Goal: Participate in discussion: Engage in conversation with other users on a specific topic

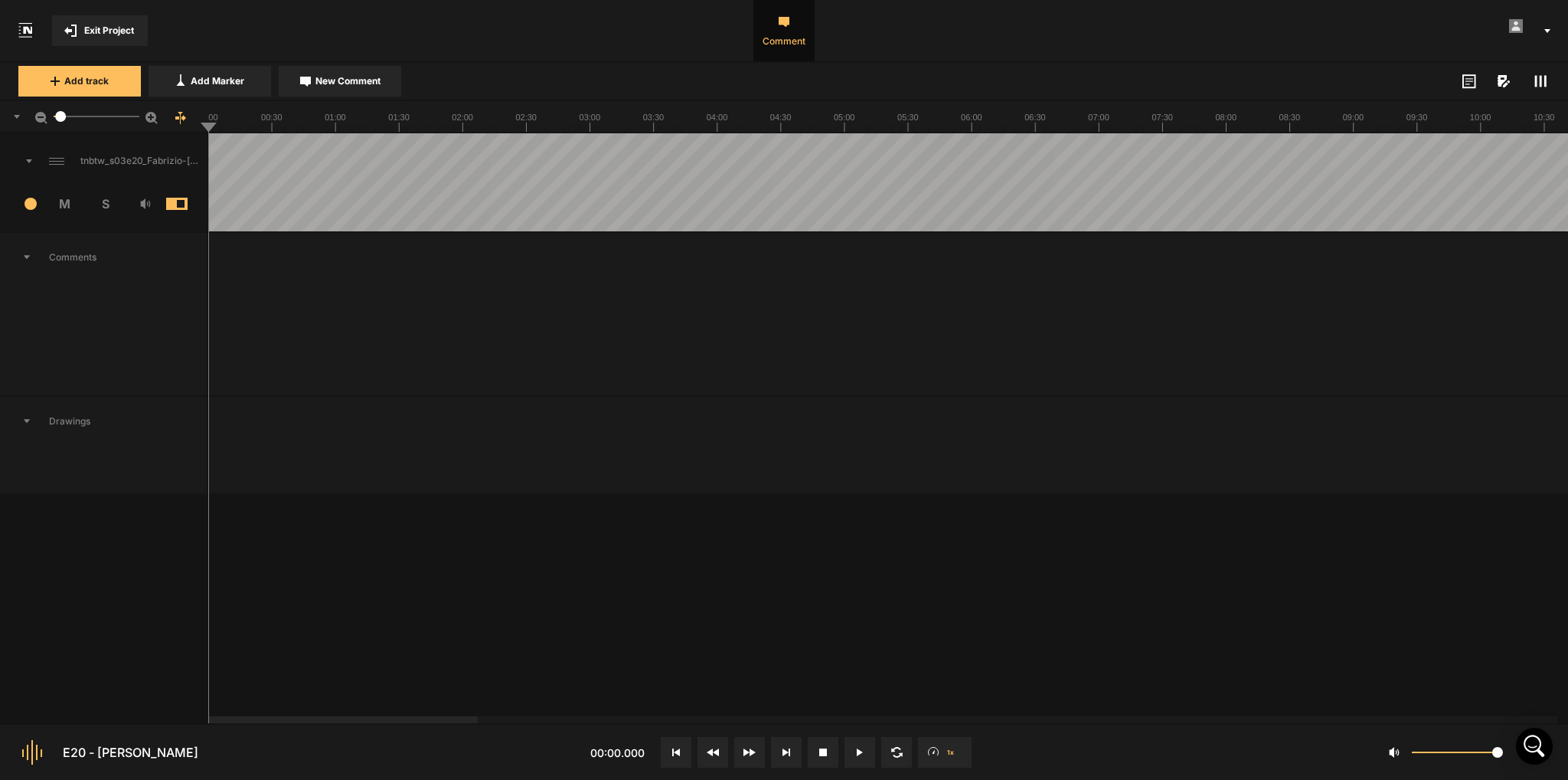
click at [861, 747] on button at bounding box center [860, 752] width 31 height 31
click at [850, 758] on button at bounding box center [860, 752] width 31 height 31
click at [857, 744] on button at bounding box center [860, 752] width 31 height 31
click at [863, 754] on icon at bounding box center [863, 752] width 2 height 8
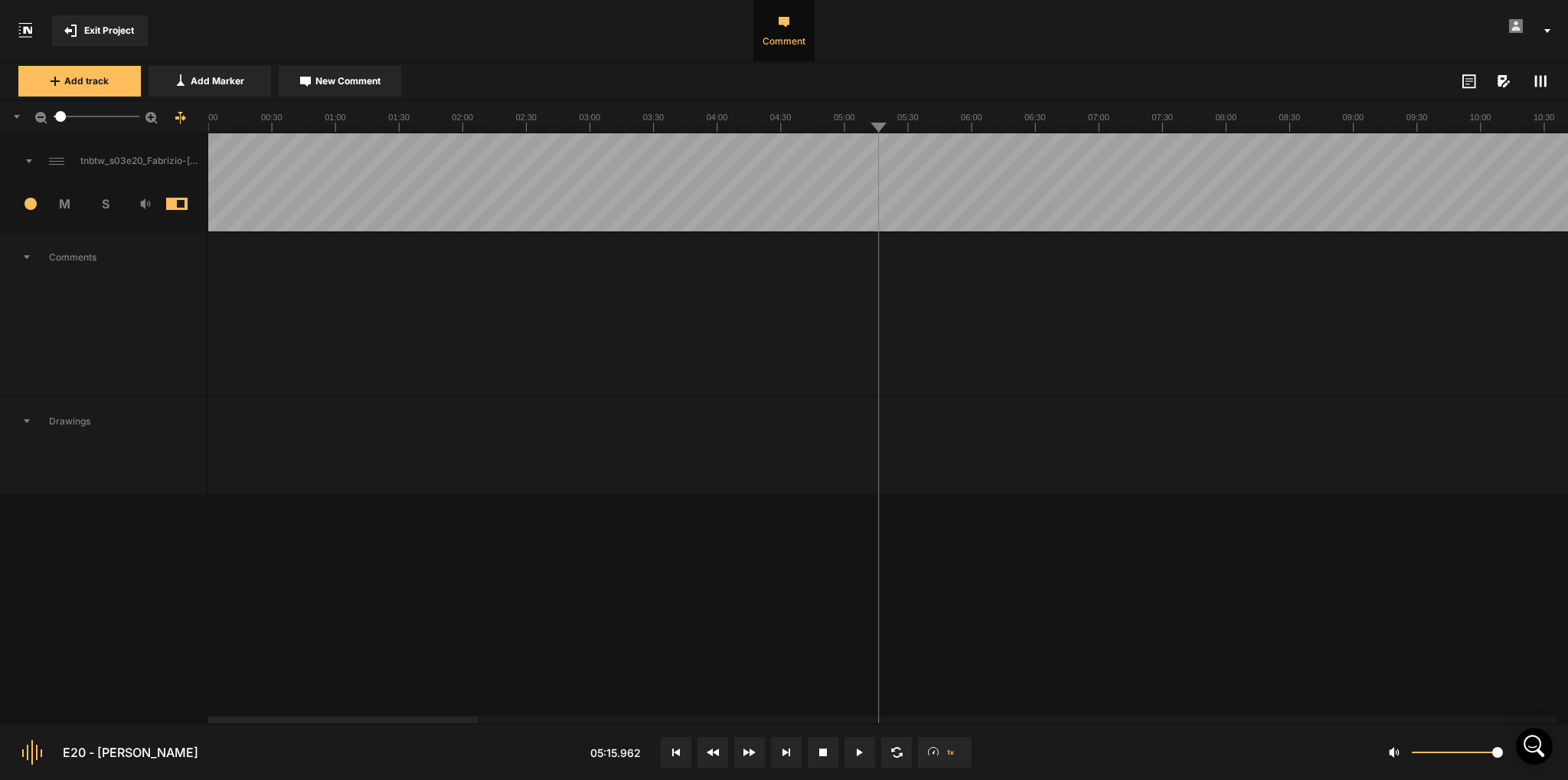
click at [865, 758] on button at bounding box center [860, 752] width 31 height 31
click at [857, 751] on icon at bounding box center [858, 752] width 2 height 8
click at [859, 754] on icon at bounding box center [860, 752] width 6 height 8
click at [855, 751] on button at bounding box center [860, 752] width 31 height 31
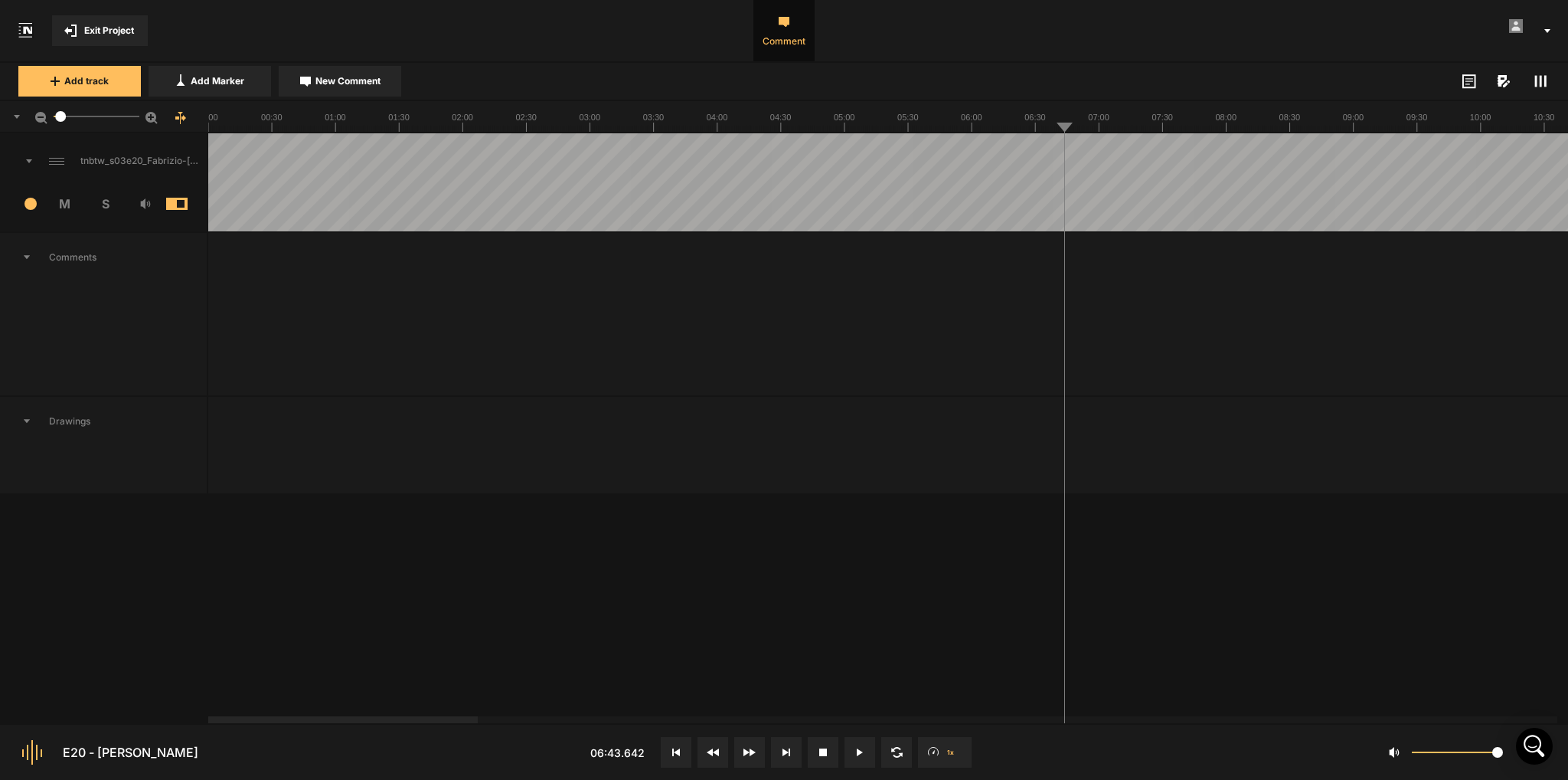
click at [862, 758] on button at bounding box center [860, 752] width 31 height 31
click at [1210, 412] on button "Cancel" at bounding box center [1216, 412] width 49 height 19
click at [857, 748] on icon at bounding box center [858, 752] width 2 height 8
click at [857, 748] on icon at bounding box center [860, 752] width 6 height 8
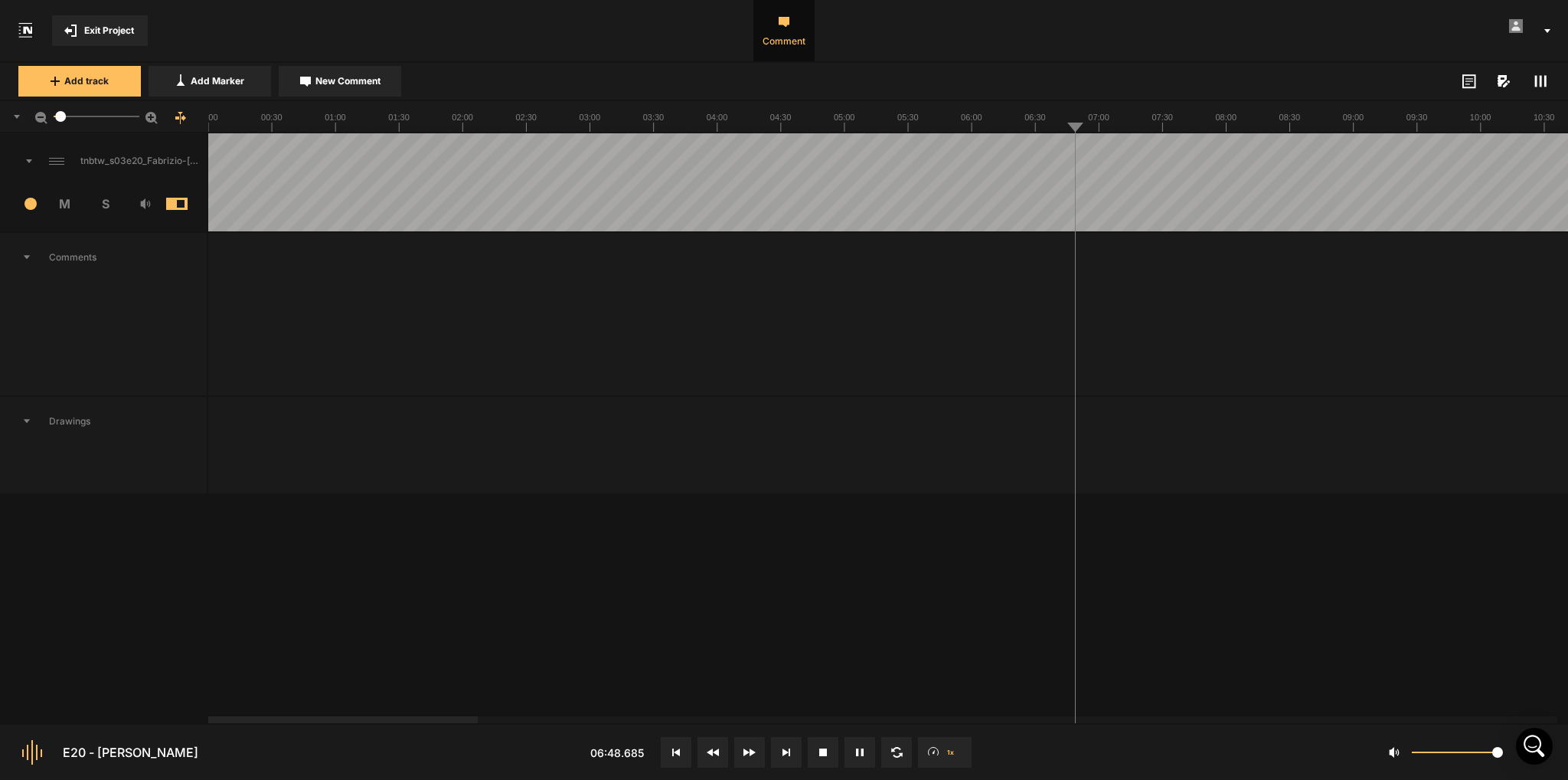
click at [857, 755] on button at bounding box center [860, 752] width 31 height 31
click at [857, 751] on icon at bounding box center [860, 752] width 6 height 8
click at [860, 745] on button at bounding box center [860, 752] width 31 height 31
click at [857, 760] on button at bounding box center [860, 752] width 31 height 31
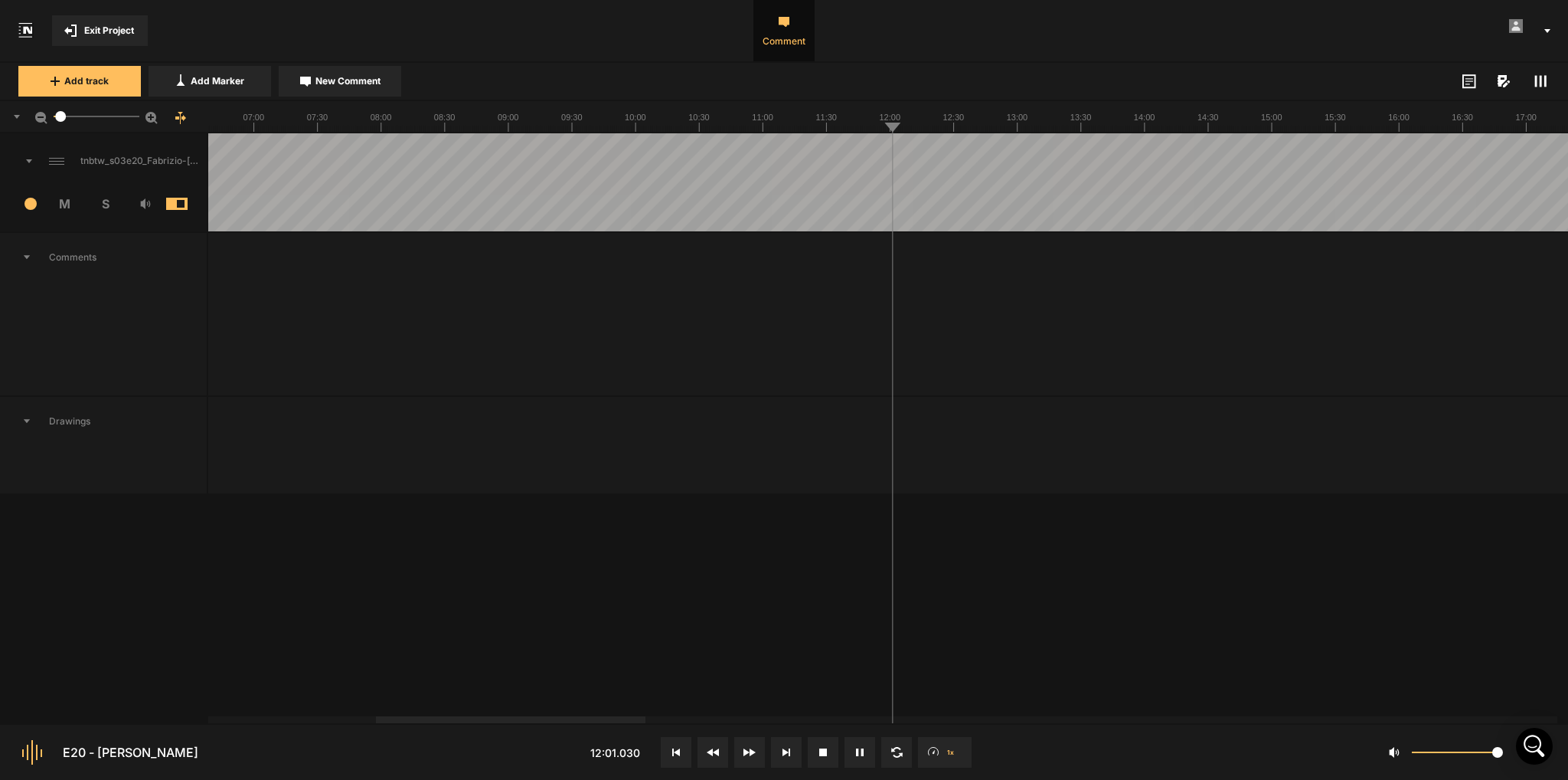
click at [850, 757] on button at bounding box center [860, 752] width 31 height 31
click at [861, 748] on icon at bounding box center [860, 752] width 6 height 8
click at [850, 745] on button at bounding box center [860, 752] width 31 height 31
click at [864, 737] on button at bounding box center [860, 752] width 31 height 31
click at [870, 753] on button at bounding box center [860, 752] width 31 height 31
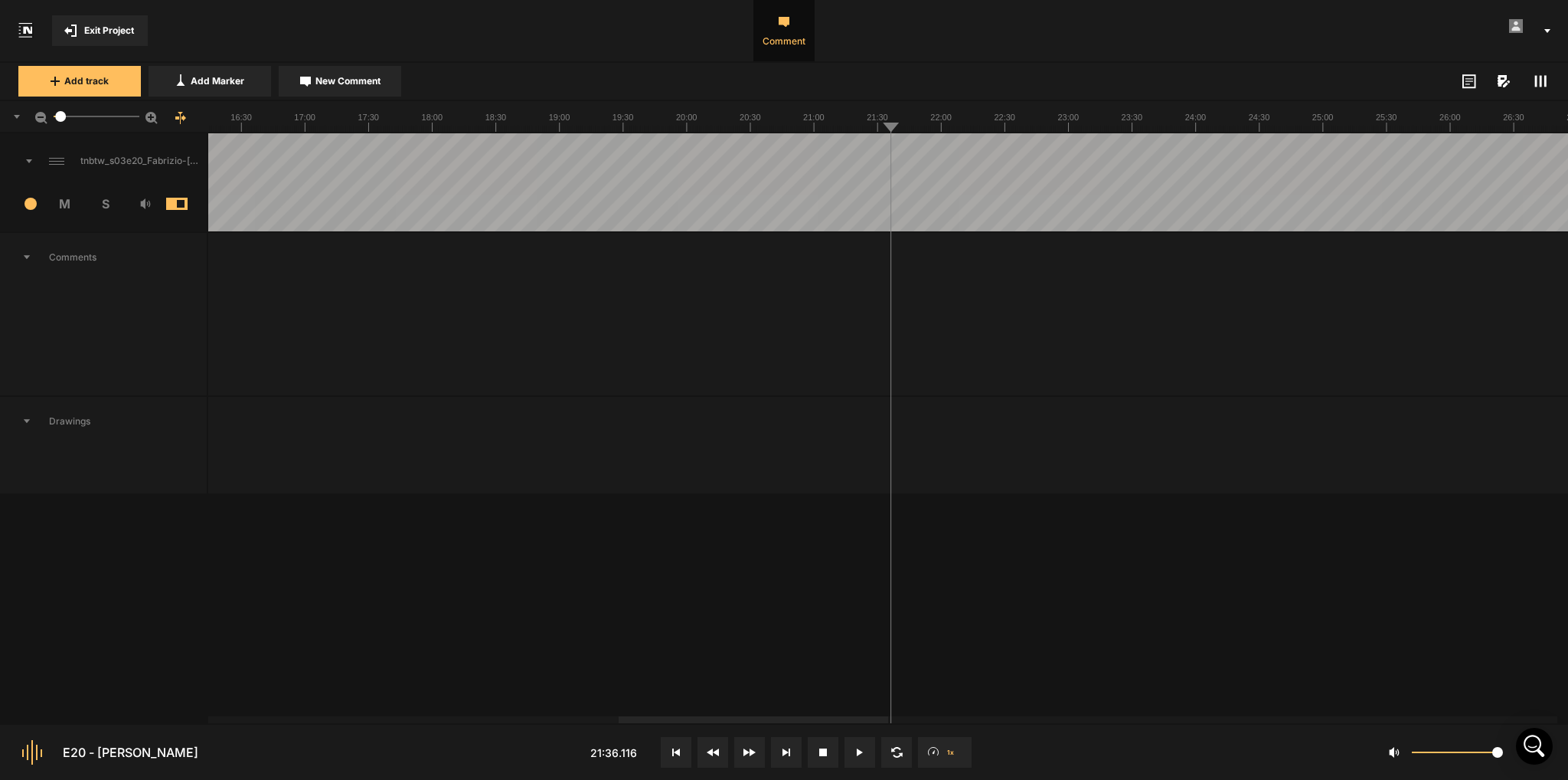
click at [855, 751] on button at bounding box center [860, 752] width 31 height 31
click at [872, 756] on button at bounding box center [860, 752] width 31 height 31
click at [925, 138] on div at bounding box center [1541, 182] width 6801 height 98
click at [858, 758] on button at bounding box center [860, 752] width 31 height 31
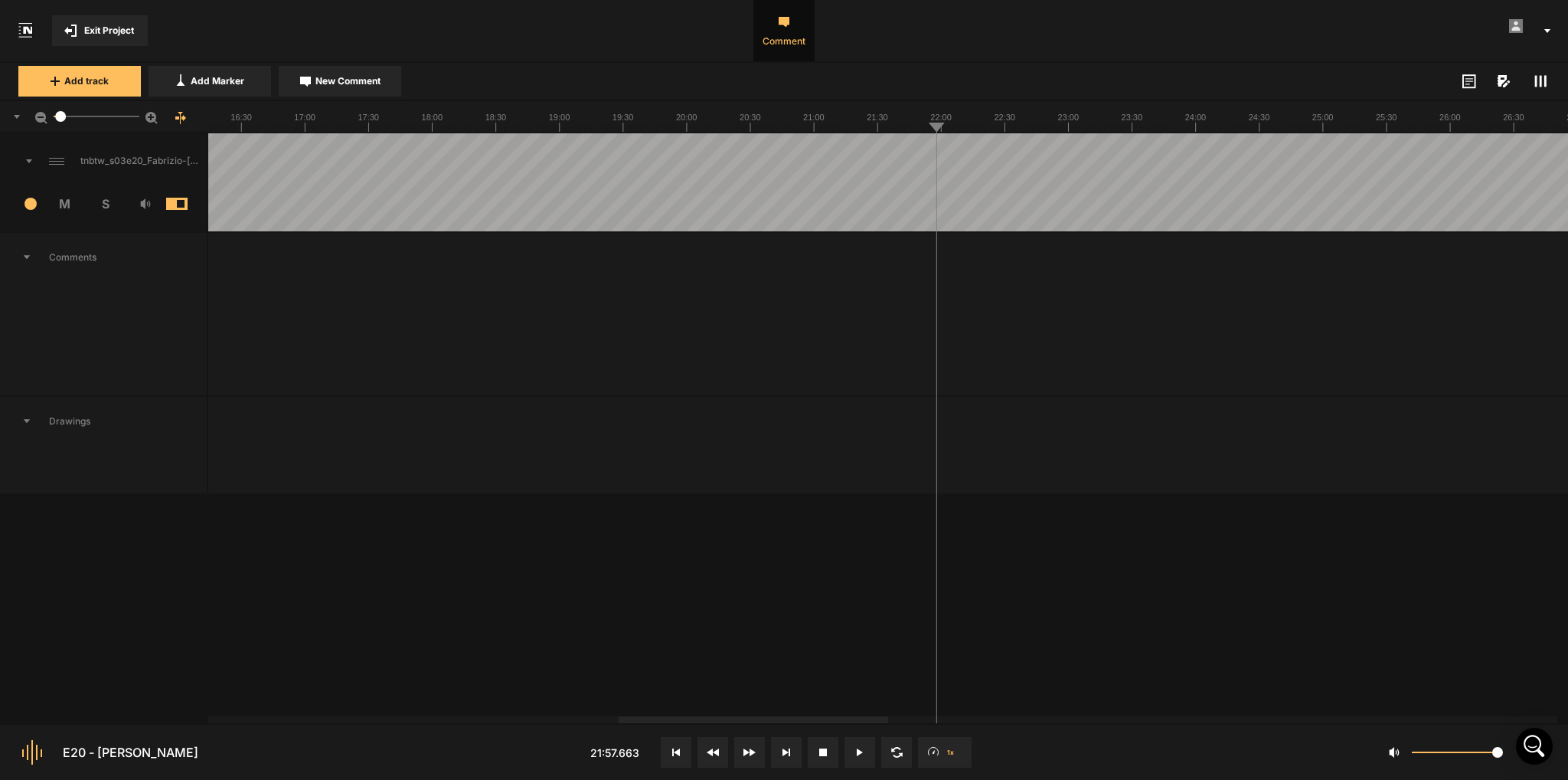
click at [928, 141] on div at bounding box center [1541, 182] width 6801 height 98
drag, startPoint x: 928, startPoint y: 141, endPoint x: 937, endPoint y: 141, distance: 9.0
click at [937, 141] on div at bounding box center [1541, 182] width 6801 height 98
click at [1047, 356] on nt-edit-comment "21:53 - 21:57 [PERSON_NAME] · now Cancel Post" at bounding box center [1061, 342] width 267 height 177
click at [1001, 330] on textarea at bounding box center [1060, 332] width 203 height 42
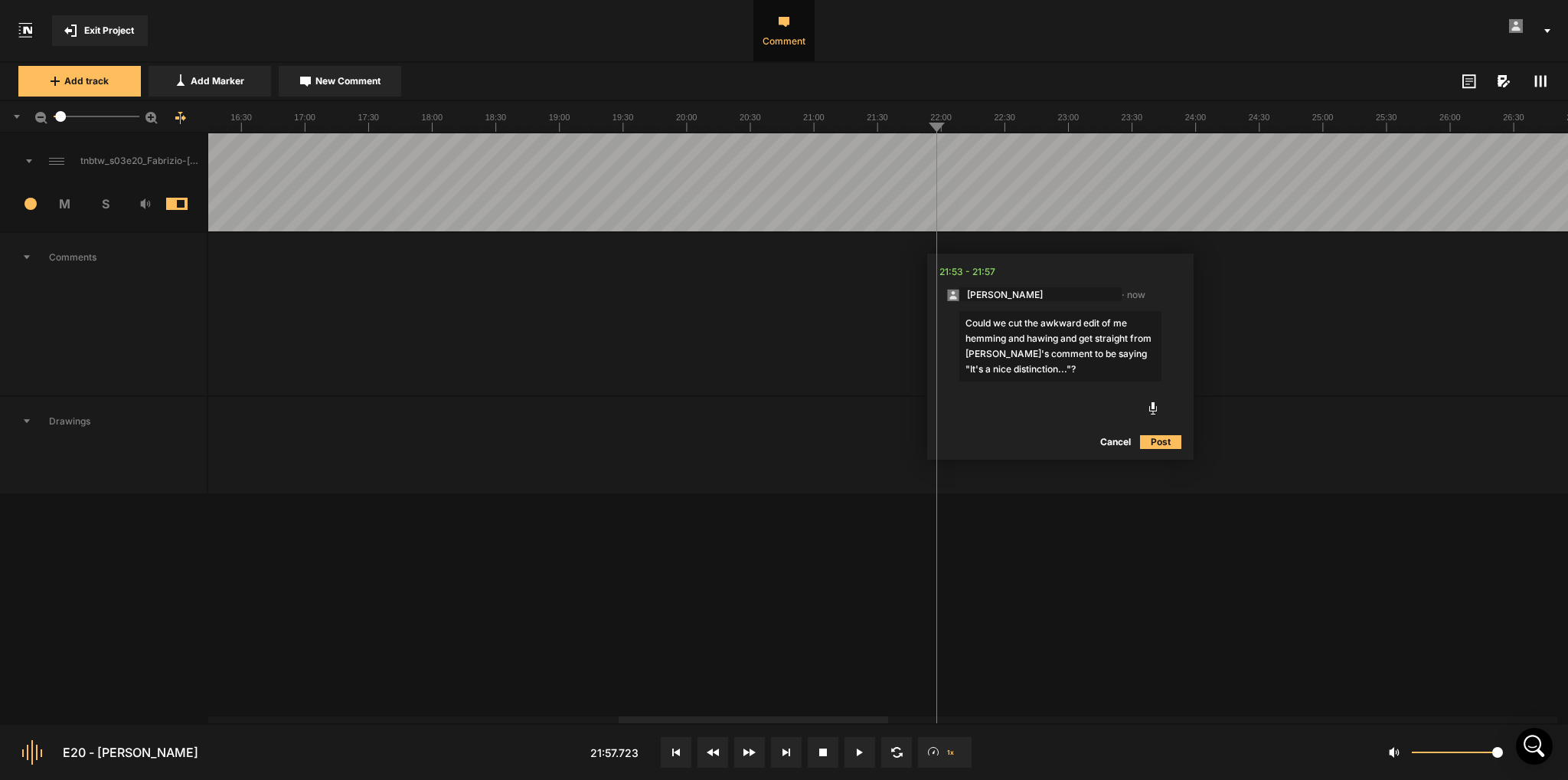
type textarea "Could we cut the awkward edit of me hemming and hawing and get straight from [P…"
click at [1167, 438] on button "Post" at bounding box center [1161, 442] width 41 height 19
click at [858, 755] on button at bounding box center [860, 752] width 31 height 31
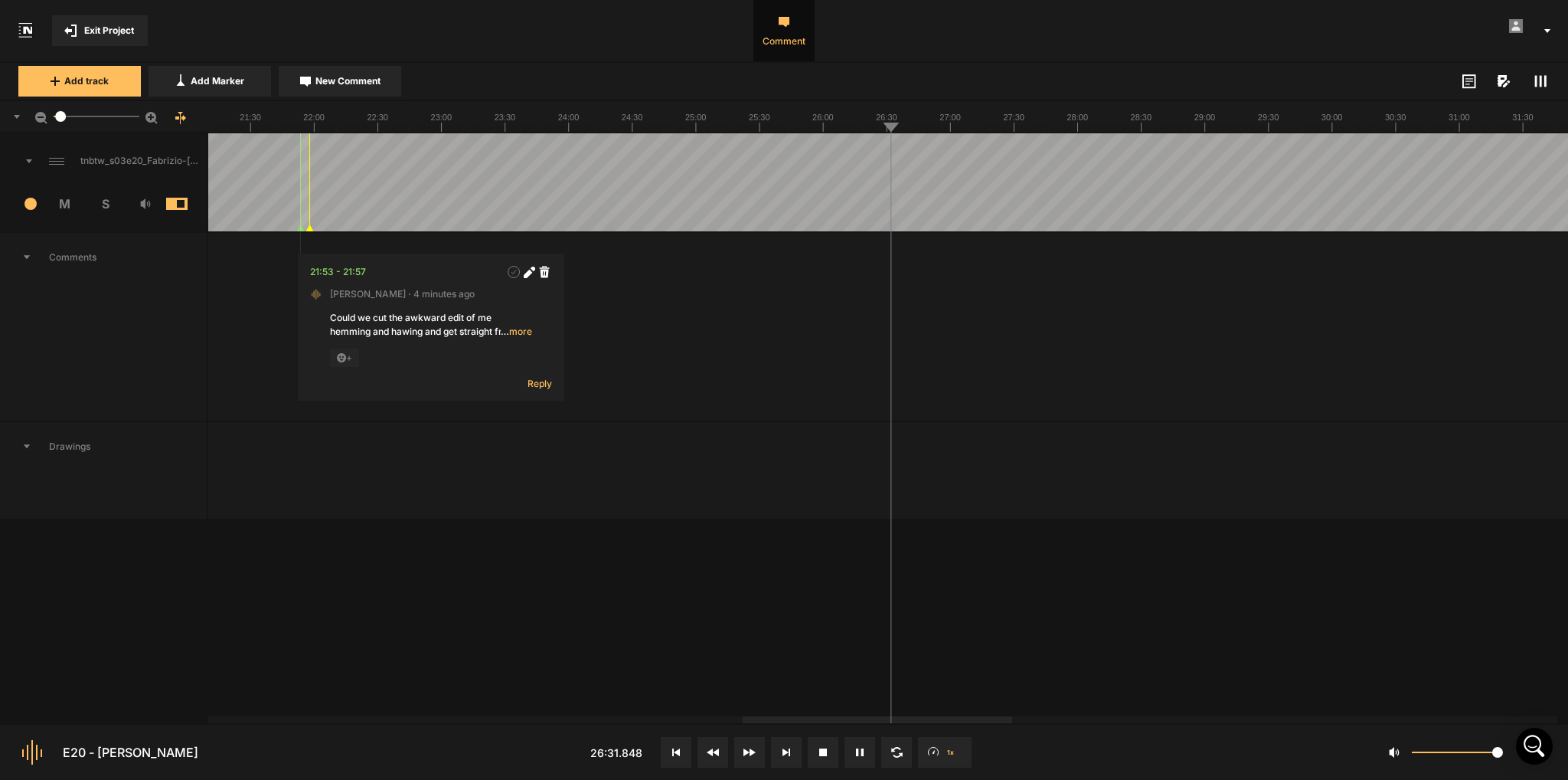
click at [867, 749] on button at bounding box center [860, 752] width 31 height 31
click at [880, 148] on div at bounding box center [914, 182] width 6801 height 98
click at [858, 747] on button at bounding box center [860, 752] width 31 height 31
click at [876, 137] on div at bounding box center [914, 182] width 6801 height 98
click at [856, 133] on div at bounding box center [914, 182] width 6801 height 98
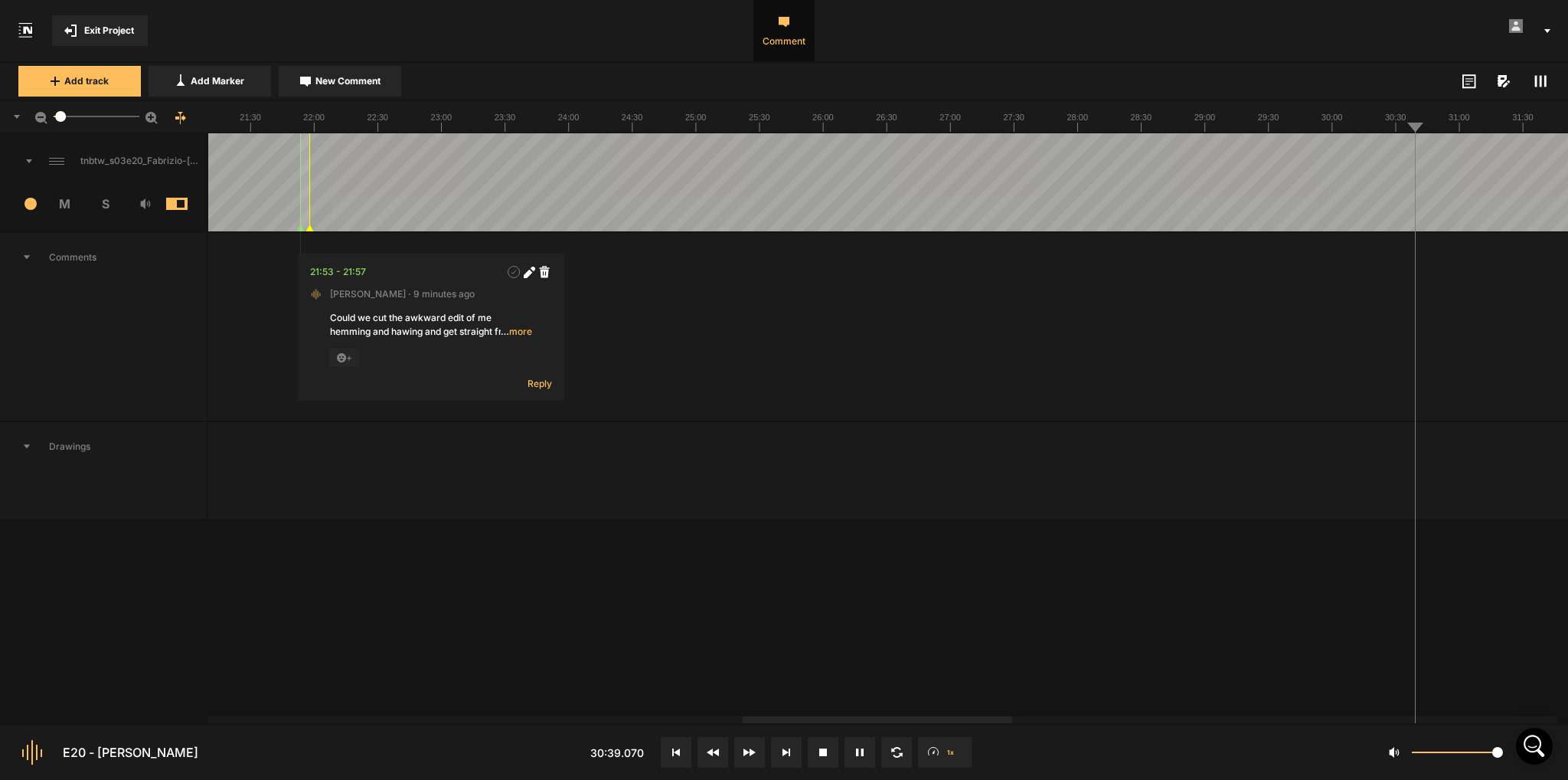
click at [858, 754] on icon at bounding box center [858, 752] width 2 height 8
click at [858, 754] on icon at bounding box center [860, 752] width 6 height 8
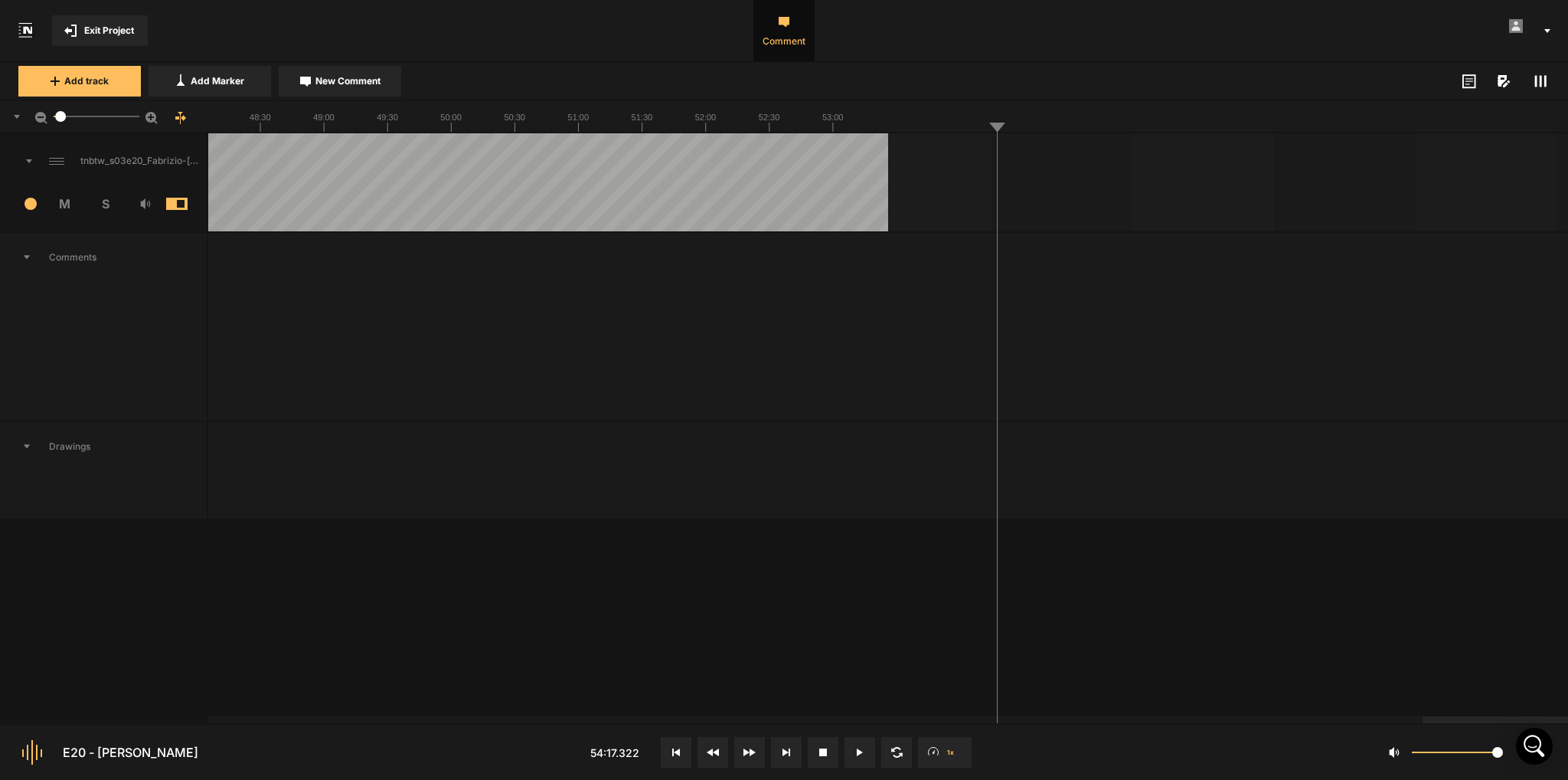
click at [854, 765] on button at bounding box center [860, 752] width 31 height 31
